Goal: Task Accomplishment & Management: Manage account settings

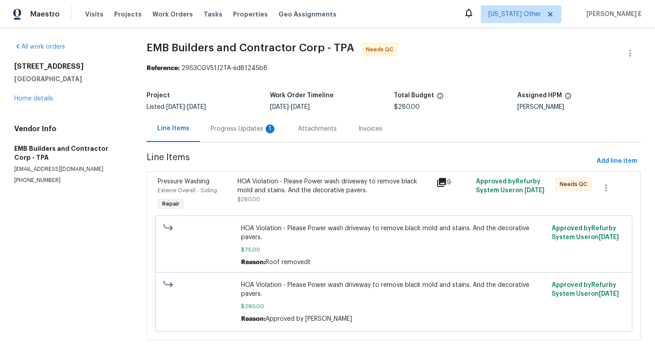
scroll to position [10, 0]
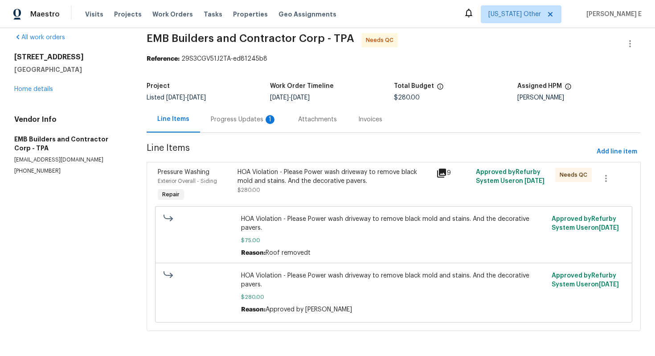
click at [240, 119] on div "Progress Updates 1" at bounding box center [244, 119] width 66 height 9
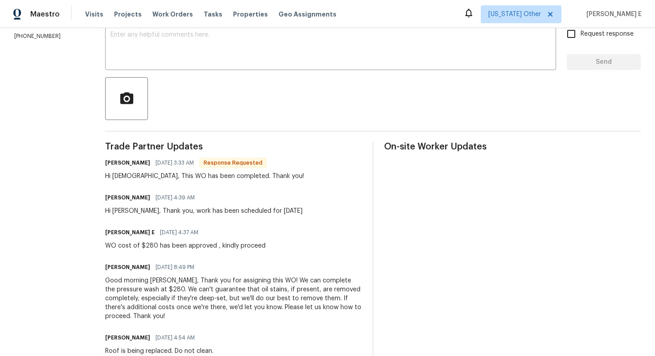
scroll to position [185, 0]
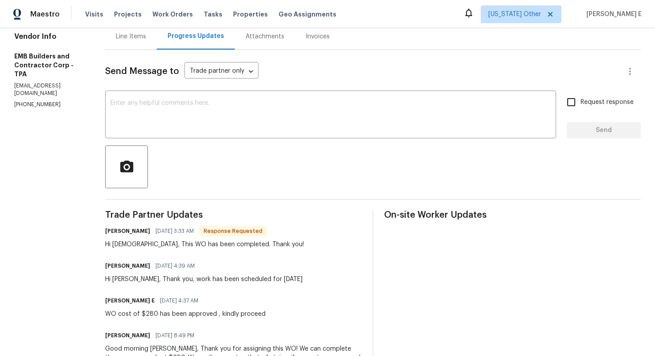
click at [127, 31] on div "Line Items" at bounding box center [131, 36] width 52 height 26
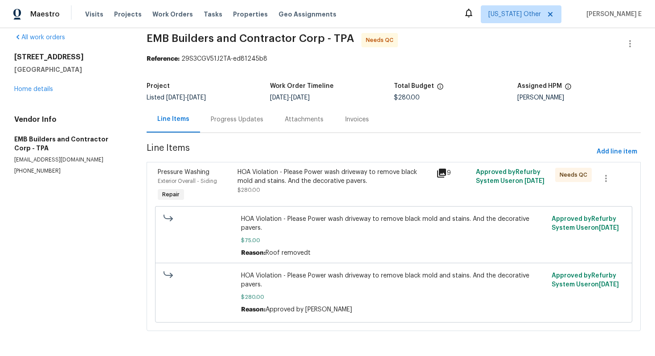
scroll to position [10, 0]
click at [333, 176] on div "HOA Violation - Please Power wash driveway to remove black mold and stains. And…" at bounding box center [335, 177] width 194 height 18
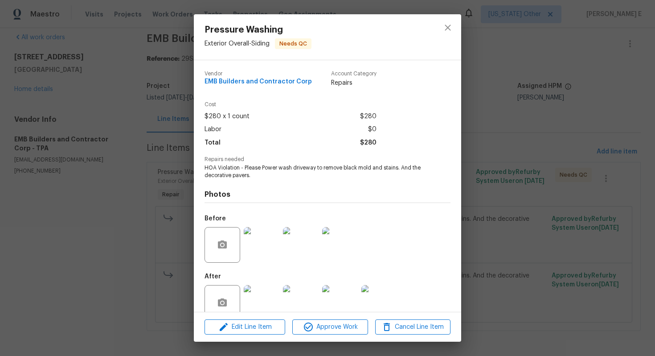
scroll to position [18, 0]
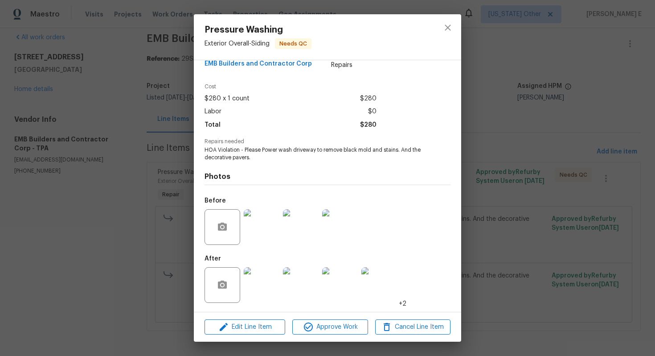
click at [270, 276] on img at bounding box center [262, 285] width 36 height 36
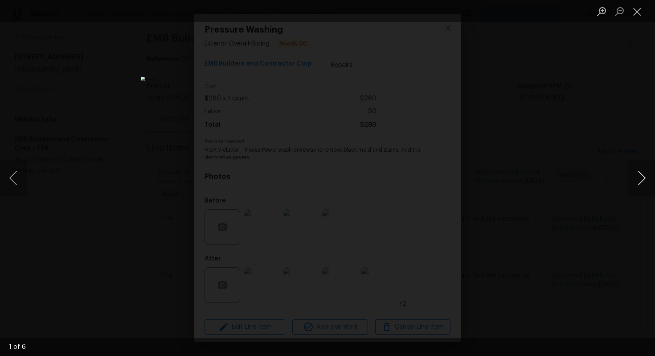
click at [642, 175] on button "Next image" at bounding box center [642, 178] width 27 height 36
click at [640, 181] on button "Next image" at bounding box center [642, 178] width 27 height 36
click at [644, 179] on button "Next image" at bounding box center [642, 178] width 27 height 36
click at [646, 179] on button "Next image" at bounding box center [642, 178] width 27 height 36
click at [641, 176] on button "Next image" at bounding box center [642, 178] width 27 height 36
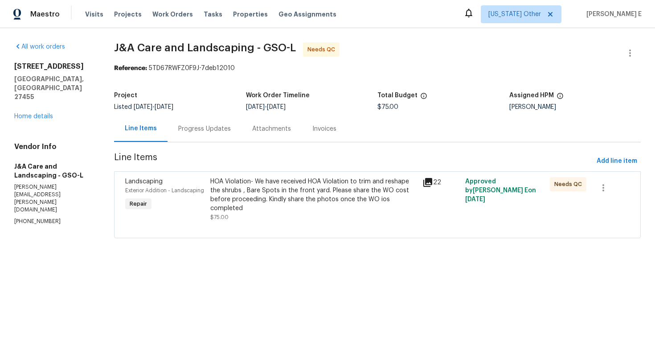
click at [206, 136] on div "Progress Updates" at bounding box center [205, 128] width 74 height 26
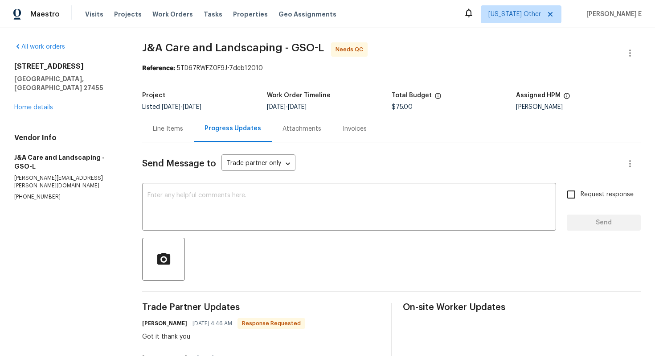
click at [163, 130] on div "Line Items" at bounding box center [168, 128] width 30 height 9
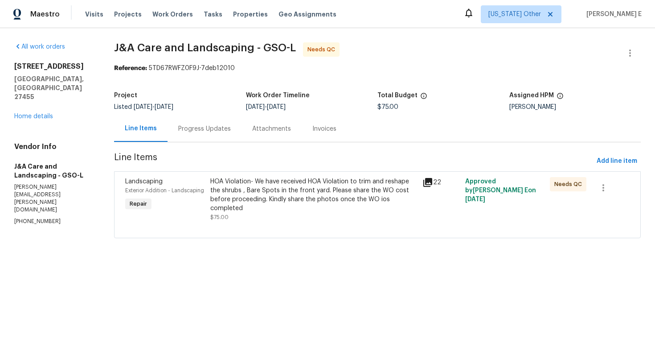
click at [366, 209] on div "HOA Violation- We have received HOA Violation to trim and reshape the shrubs , …" at bounding box center [313, 195] width 207 height 36
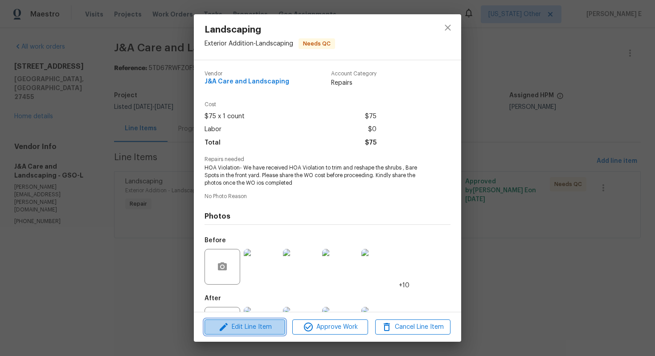
click at [262, 322] on span "Edit Line Item" at bounding box center [244, 326] width 75 height 11
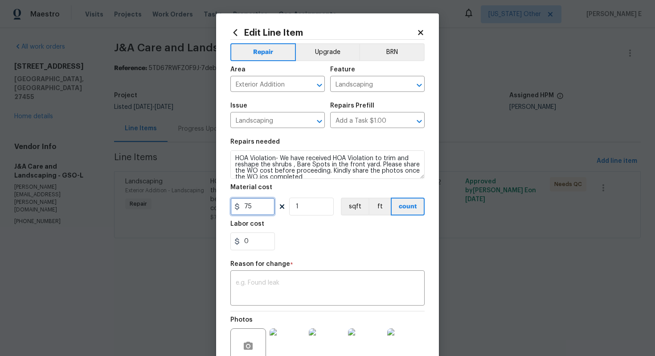
click at [262, 208] on input "75" at bounding box center [253, 207] width 45 height 18
type input "300"
click at [309, 292] on textarea at bounding box center [328, 289] width 184 height 19
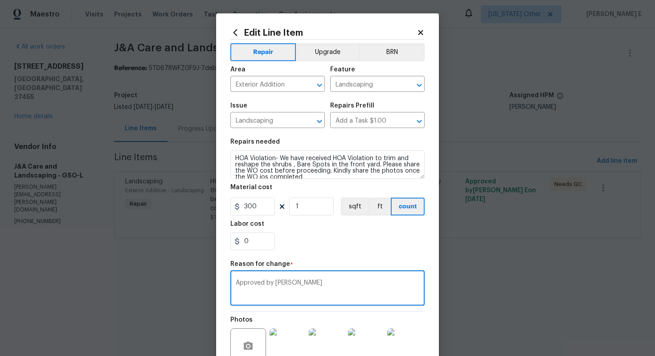
scroll to position [93, 0]
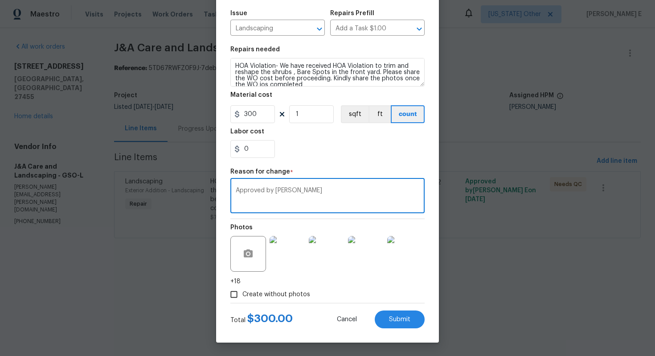
type textarea "Approved by Hannah"
click at [236, 296] on input "Create without photos" at bounding box center [234, 294] width 17 height 17
checkbox input "false"
click at [360, 298] on div "Create without photos" at bounding box center [328, 294] width 194 height 17
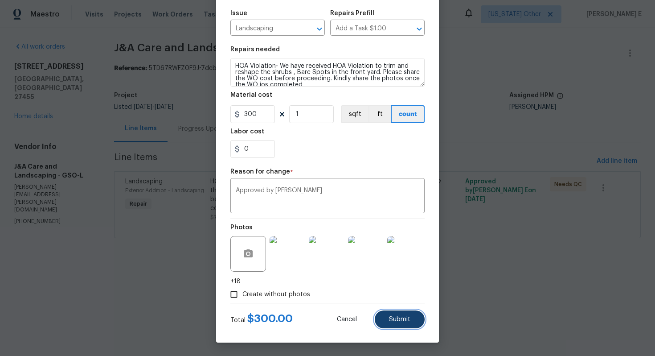
click at [403, 323] on button "Submit" at bounding box center [400, 319] width 50 height 18
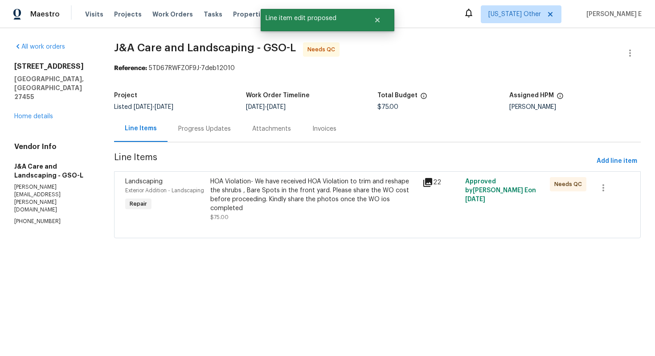
scroll to position [0, 0]
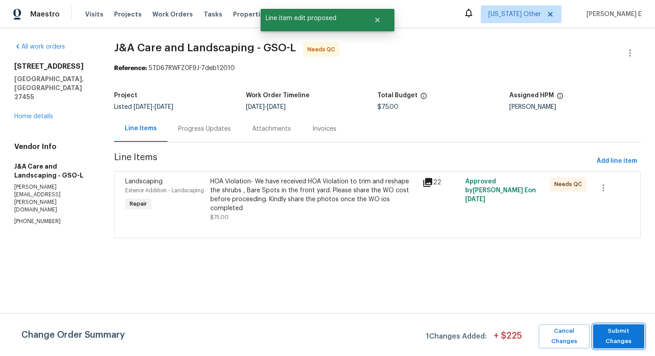
click at [615, 337] on span "Submit Changes" at bounding box center [619, 336] width 42 height 21
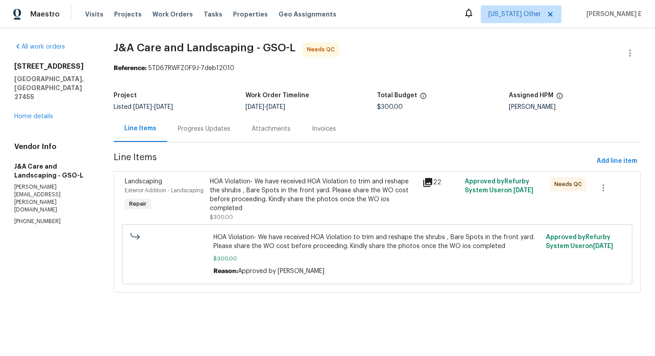
click at [311, 208] on div "HOA Violation- We have received HOA Violation to trim and reshape the shrubs , …" at bounding box center [313, 195] width 207 height 36
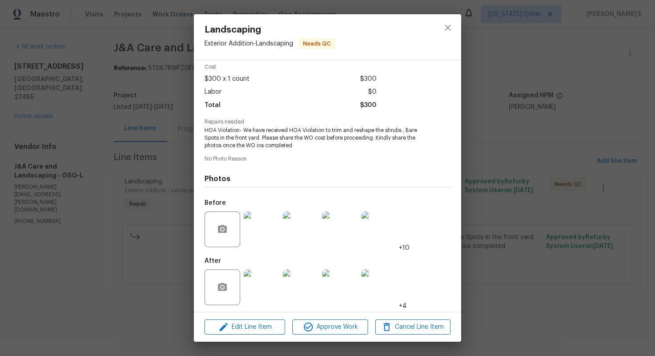
scroll to position [40, 0]
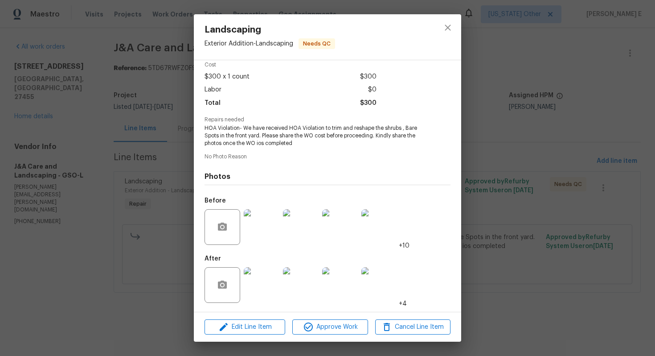
click at [268, 285] on img at bounding box center [262, 285] width 36 height 36
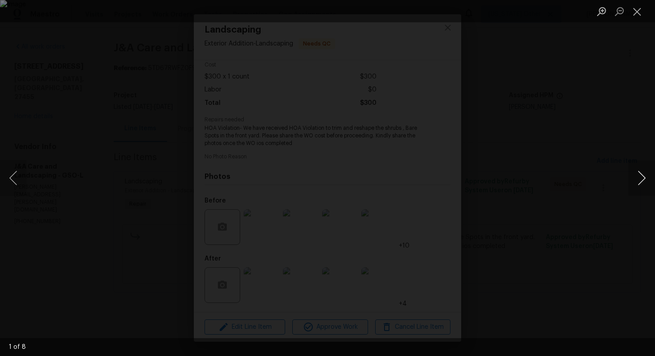
click at [640, 175] on button "Next image" at bounding box center [642, 178] width 27 height 36
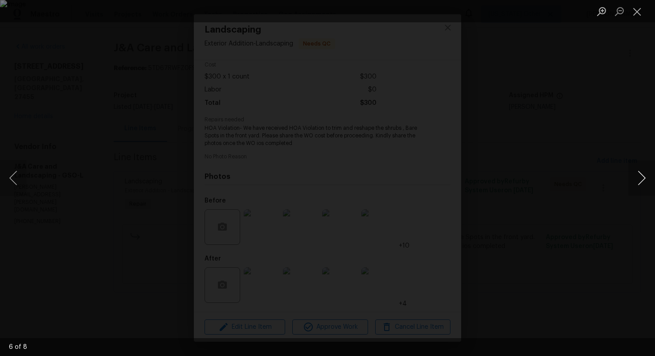
click at [640, 175] on button "Next image" at bounding box center [642, 178] width 27 height 36
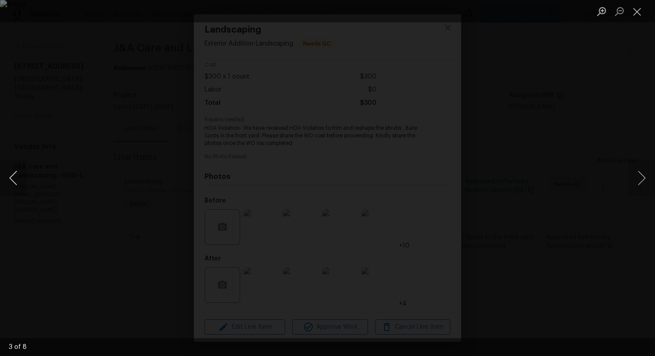
click at [19, 176] on button "Previous image" at bounding box center [13, 178] width 27 height 36
click at [642, 188] on button "Next image" at bounding box center [642, 178] width 27 height 36
click at [642, 179] on button "Next image" at bounding box center [642, 178] width 27 height 36
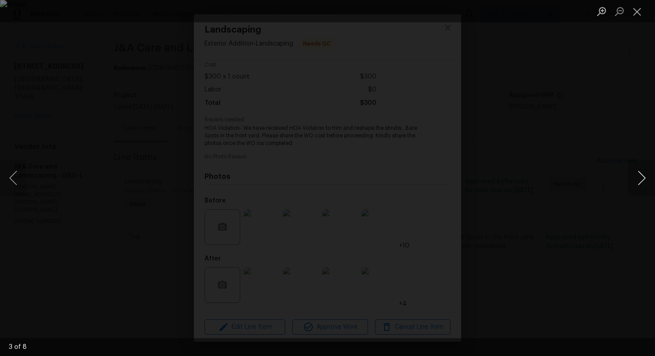
click at [640, 183] on button "Next image" at bounding box center [642, 178] width 27 height 36
click at [646, 178] on button "Next image" at bounding box center [642, 178] width 27 height 36
click at [638, 183] on button "Next image" at bounding box center [642, 178] width 27 height 36
click at [646, 178] on button "Next image" at bounding box center [642, 178] width 27 height 36
click at [635, 180] on button "Next image" at bounding box center [642, 178] width 27 height 36
